Goal: Task Accomplishment & Management: Manage account settings

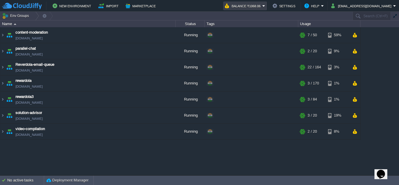
click at [257, 7] on button "Balance ₹1068.06" at bounding box center [243, 5] width 37 height 7
click at [61, 160] on div "content-moderation [DOMAIN_NAME] Running + Add to Env Group RAM 12% CPU 1% 7 / …" at bounding box center [199, 101] width 399 height 148
click at [16, 14] on button "Env Groups" at bounding box center [16, 16] width 29 height 8
click at [45, 17] on div at bounding box center [49, 16] width 8 height 8
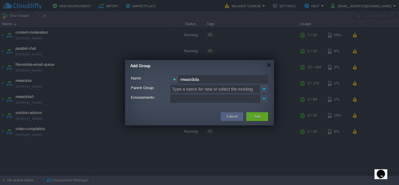
type input "rewardola"
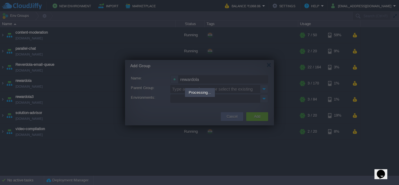
click at [162, 101] on div at bounding box center [199, 92] width 149 height 65
click at [231, 115] on div at bounding box center [199, 92] width 149 height 65
click at [162, 67] on div at bounding box center [199, 92] width 149 height 65
click at [124, 166] on div at bounding box center [199, 92] width 399 height 185
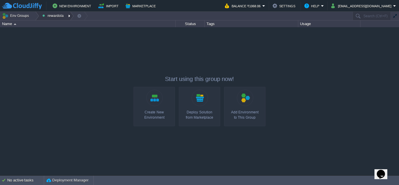
click at [52, 18] on button "rewardola" at bounding box center [53, 16] width 23 height 8
click at [23, 14] on button "Env Groups" at bounding box center [16, 16] width 29 height 8
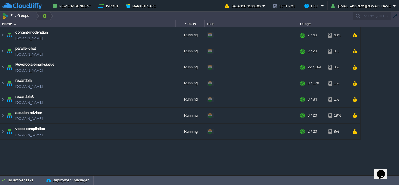
click at [42, 17] on button "button" at bounding box center [44, 16] width 5 height 8
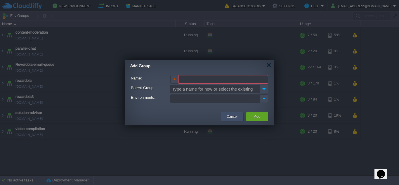
click at [232, 115] on button "Cancel" at bounding box center [232, 117] width 11 height 6
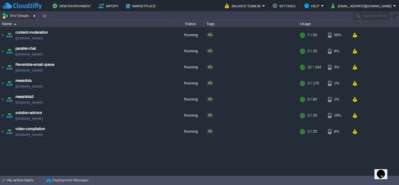
click at [32, 16] on div at bounding box center [35, 16] width 8 height 8
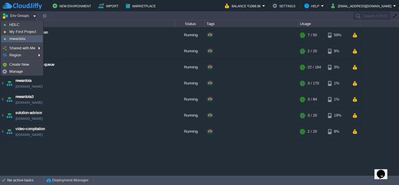
click at [13, 37] on span "rewardola" at bounding box center [17, 39] width 16 height 4
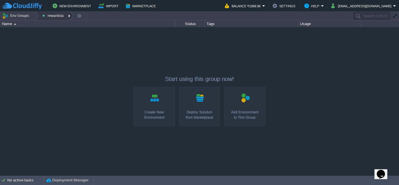
click at [53, 18] on button "rewardola" at bounding box center [53, 16] width 23 height 8
click at [49, 32] on span "Edit" at bounding box center [50, 32] width 7 height 4
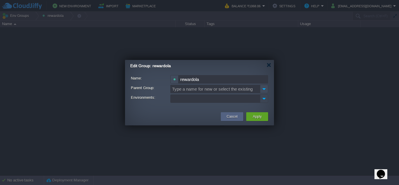
click at [263, 100] on img at bounding box center [264, 99] width 8 height 8
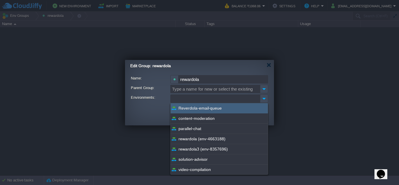
click at [199, 109] on span "Reverdola-email-queue" at bounding box center [200, 108] width 43 height 6
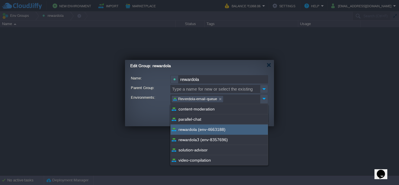
click at [207, 130] on span "rewardola (env-4663188)" at bounding box center [202, 130] width 47 height 6
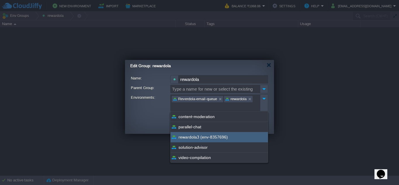
click at [208, 139] on span "rewardola3 (env-8357696)" at bounding box center [203, 137] width 49 height 6
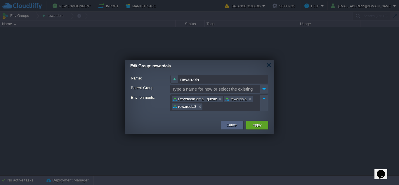
click at [150, 120] on div "Cancel Apply" at bounding box center [199, 125] width 149 height 17
click at [259, 124] on button "Apply" at bounding box center [257, 125] width 9 height 6
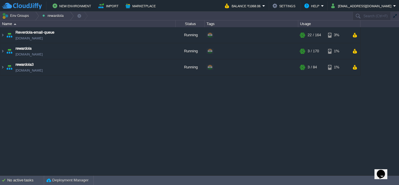
click at [94, 129] on div "content-moderation [DOMAIN_NAME] Running + Add to Env Group RAM 12% CPU 1% 7 / …" at bounding box center [199, 101] width 399 height 148
click at [49, 15] on button "rewardola" at bounding box center [53, 16] width 23 height 8
click at [24, 17] on button "Env Groups" at bounding box center [16, 16] width 29 height 8
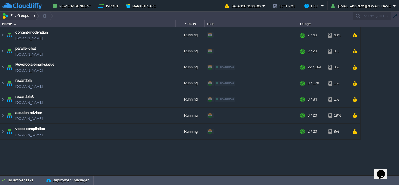
click at [31, 17] on div at bounding box center [35, 16] width 8 height 8
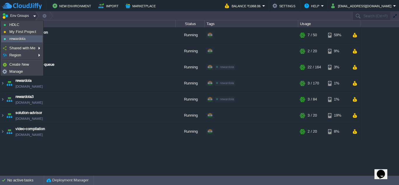
click at [18, 39] on span "rewardola" at bounding box center [17, 39] width 16 height 4
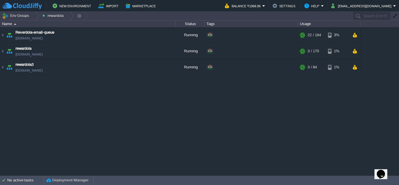
click at [70, 114] on div "content-moderation [DOMAIN_NAME] Running + Add to Env Group RAM 12% CPU 1% 7 / …" at bounding box center [199, 101] width 399 height 148
